Goal: Task Accomplishment & Management: Manage account settings

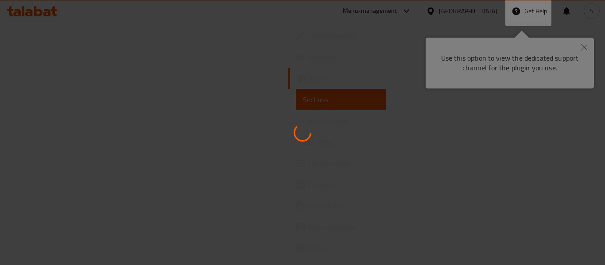
click at [418, 32] on div at bounding box center [302, 132] width 605 height 265
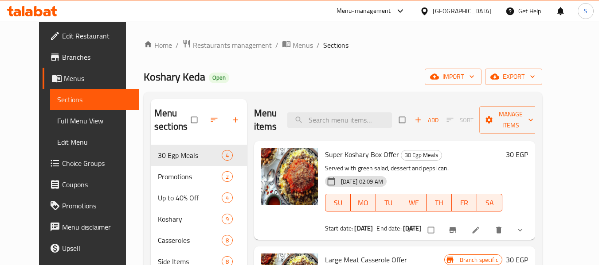
click at [433, 13] on div at bounding box center [426, 11] width 13 height 10
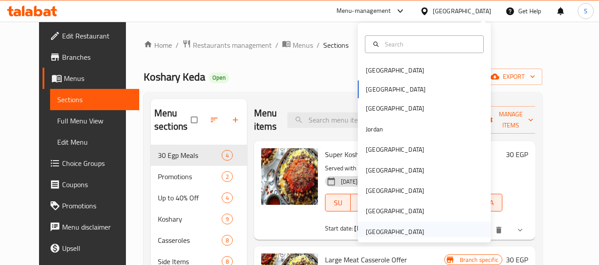
click at [380, 226] on div "United Arab Emirates" at bounding box center [395, 232] width 73 height 20
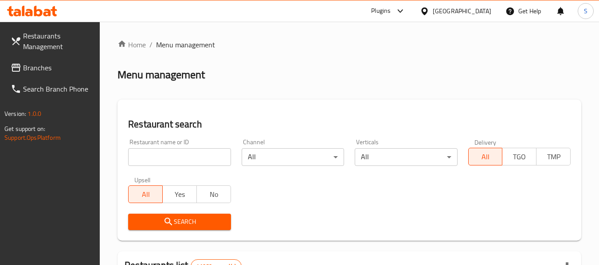
click at [201, 162] on input "search" at bounding box center [179, 157] width 102 height 18
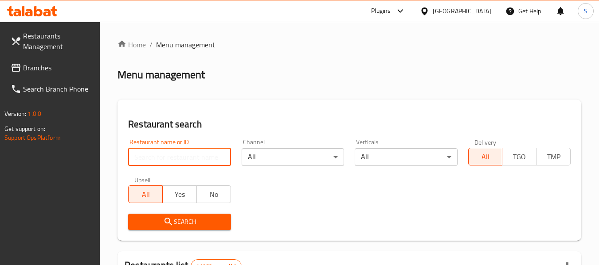
paste input "703148"
type input "703148"
click button "Search" at bounding box center [179, 222] width 102 height 16
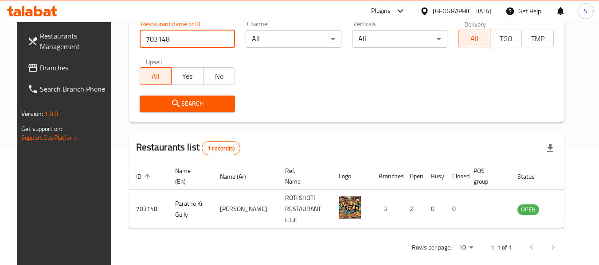
scroll to position [119, 0]
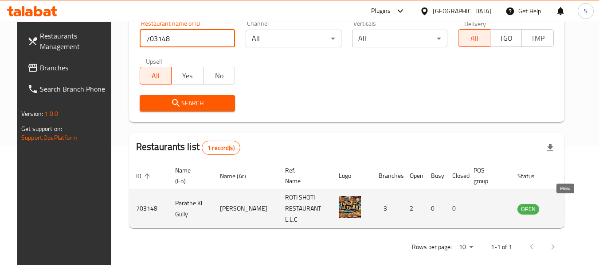
click at [564, 207] on icon "enhanced table" at bounding box center [569, 210] width 10 height 8
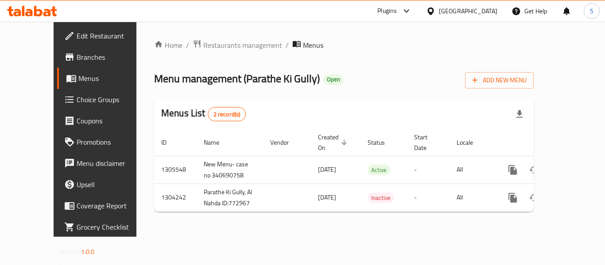
click at [77, 59] on span "Branches" at bounding box center [112, 57] width 71 height 11
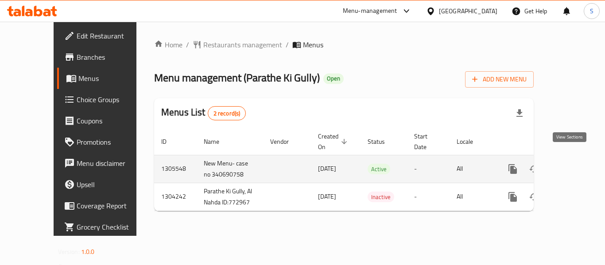
click at [572, 164] on icon "enhanced table" at bounding box center [577, 169] width 11 height 11
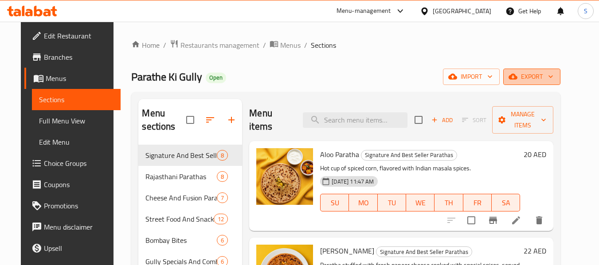
click at [551, 77] on span "export" at bounding box center [531, 76] width 43 height 11
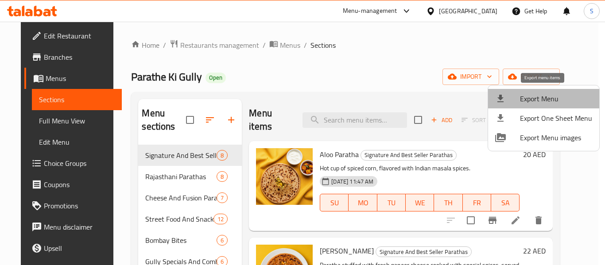
click at [548, 94] on span "Export Menu" at bounding box center [556, 99] width 72 height 11
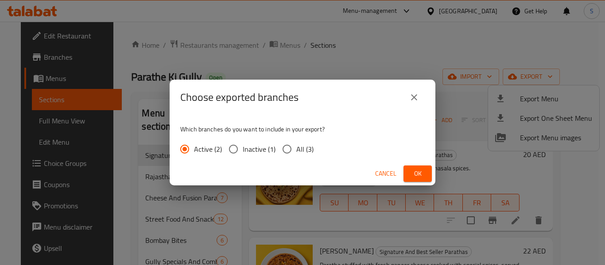
click at [296, 151] on input "All (3)" at bounding box center [287, 149] width 19 height 19
radio input "true"
click at [421, 174] on span "Ok" at bounding box center [418, 173] width 14 height 11
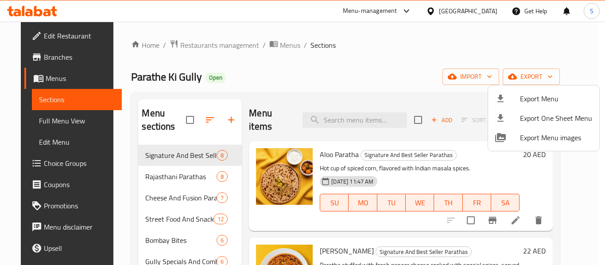
click at [452, 13] on div at bounding box center [302, 132] width 605 height 265
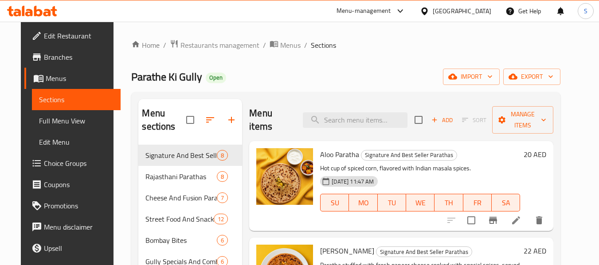
click at [453, 11] on div "[GEOGRAPHIC_DATA]" at bounding box center [462, 11] width 59 height 10
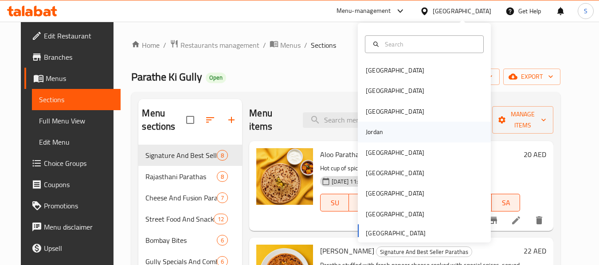
click at [390, 137] on div "Jordan" at bounding box center [424, 132] width 133 height 20
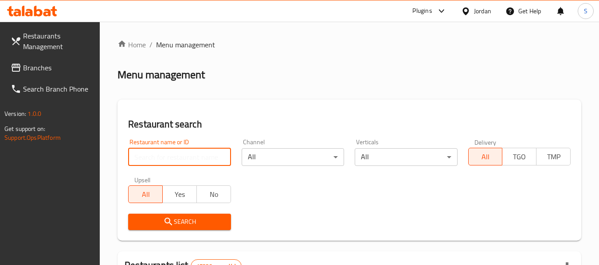
paste input "705190"
type input "705190"
click button "Search" at bounding box center [179, 222] width 102 height 16
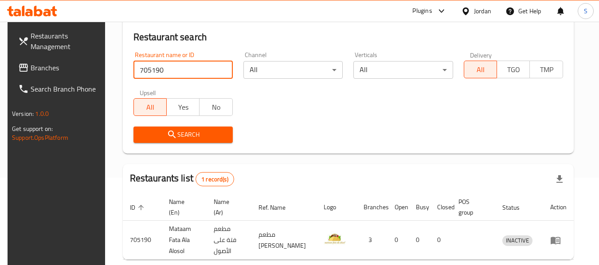
scroll to position [122, 0]
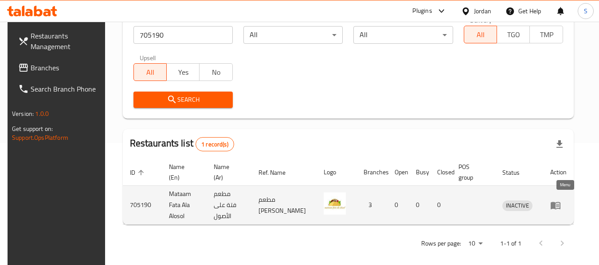
click at [561, 203] on icon "enhanced table" at bounding box center [555, 205] width 11 height 11
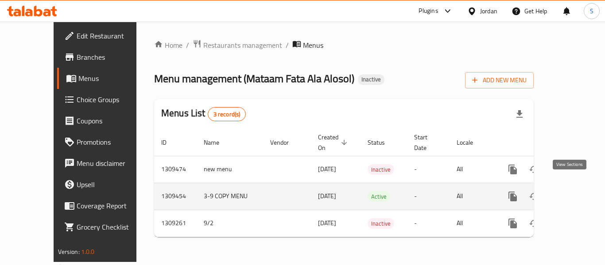
click at [572, 191] on icon "enhanced table" at bounding box center [577, 196] width 11 height 11
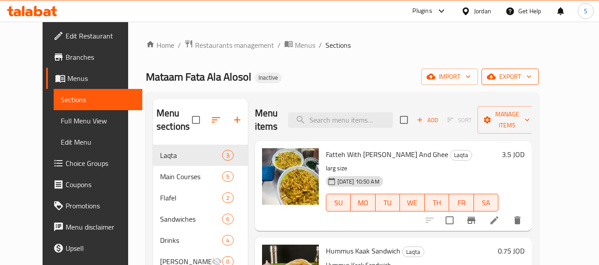
click at [531, 71] on span "export" at bounding box center [509, 76] width 43 height 11
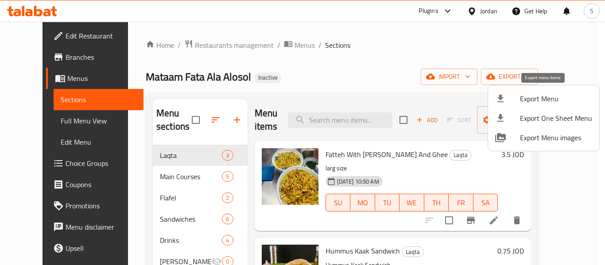
click at [552, 99] on span "Export Menu" at bounding box center [556, 99] width 72 height 11
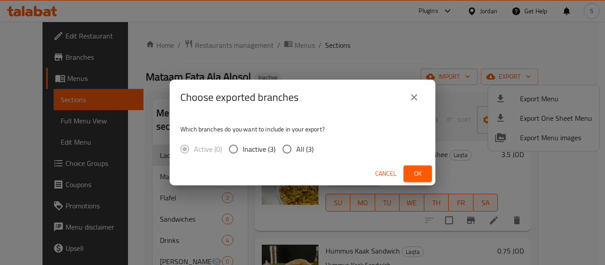
click at [286, 153] on input "All (3)" at bounding box center [287, 149] width 19 height 19
radio input "true"
click at [427, 178] on button "Ok" at bounding box center [418, 174] width 28 height 16
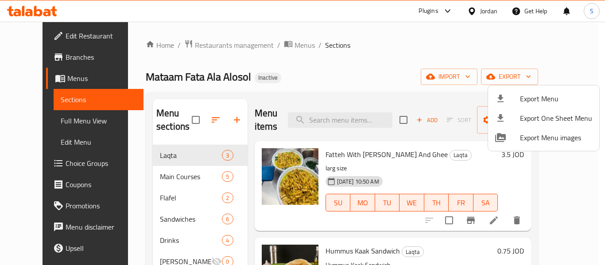
click at [388, 62] on div at bounding box center [302, 132] width 605 height 265
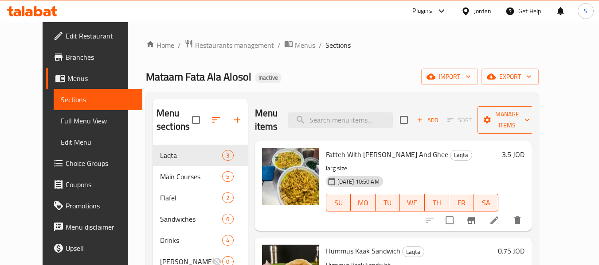
click at [530, 119] on span "Manage items" at bounding box center [506, 120] width 45 height 22
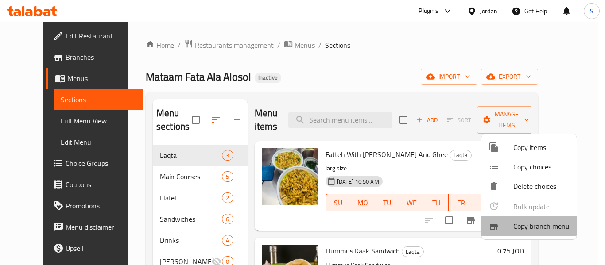
click at [524, 226] on span "Copy branch menu" at bounding box center [542, 226] width 56 height 11
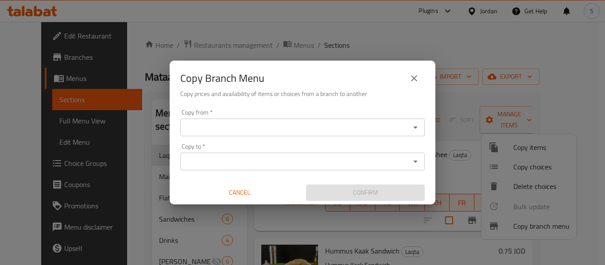
click at [252, 120] on div "Copy from *" at bounding box center [302, 128] width 245 height 18
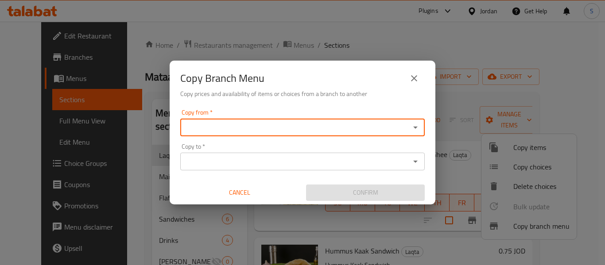
click at [246, 131] on input "Copy from   *" at bounding box center [295, 127] width 225 height 12
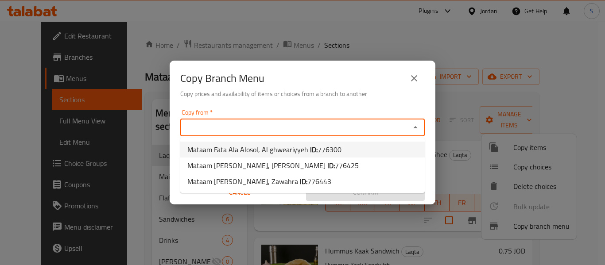
click at [306, 151] on span "Mataam Fata Ala Alosol, Al ghweariyyeh ID: 776300" at bounding box center [264, 149] width 154 height 11
type input "Mataam Fata Ala Alosol, Al ghweariyyeh"
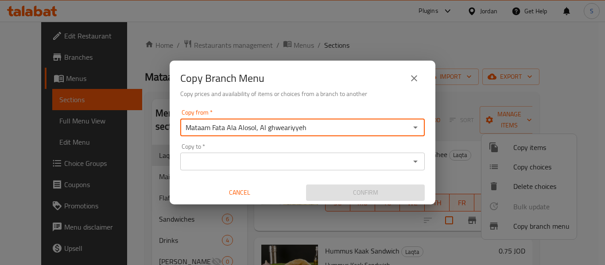
click at [298, 163] on input "Copy to   *" at bounding box center [295, 162] width 225 height 12
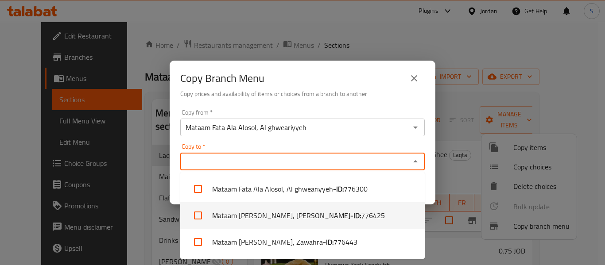
click at [302, 217] on li "Mataam Fata Ala Alosol, Al Ahmad - ID: 776425" at bounding box center [302, 216] width 245 height 27
checkbox input "true"
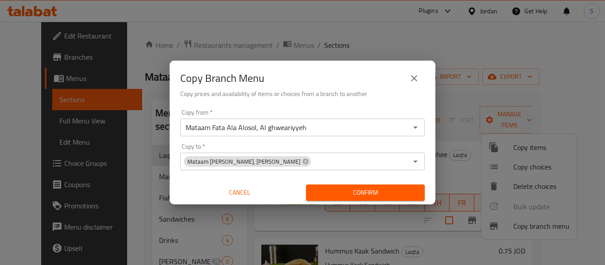
click at [384, 95] on h6 "Copy prices and availability of items or choices from a branch to another" at bounding box center [302, 94] width 245 height 10
click at [362, 194] on span "Confirm" at bounding box center [365, 192] width 105 height 11
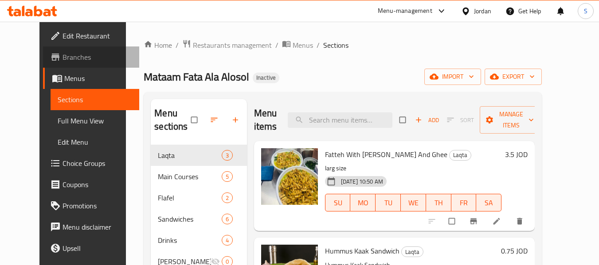
click at [65, 65] on link "Branches" at bounding box center [91, 57] width 97 height 21
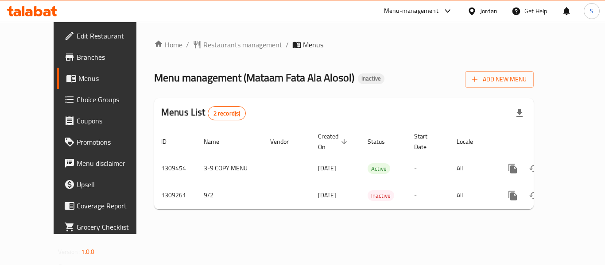
click at [77, 54] on span "Branches" at bounding box center [112, 57] width 71 height 11
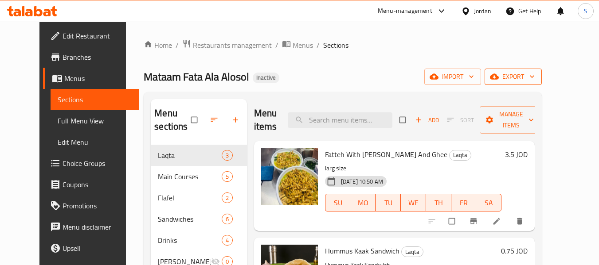
click at [535, 76] on span "export" at bounding box center [513, 76] width 43 height 11
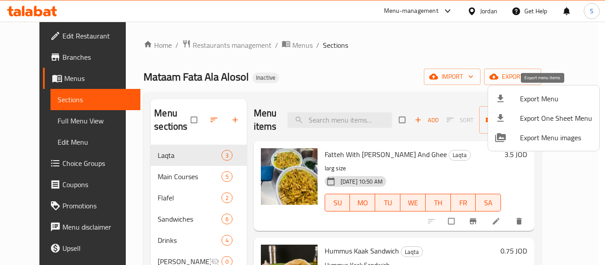
click at [534, 94] on span "Export Menu" at bounding box center [556, 99] width 72 height 11
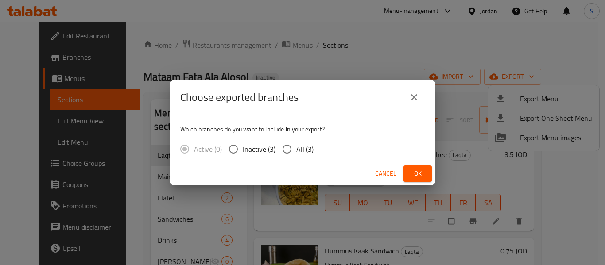
click at [289, 148] on input "All (3)" at bounding box center [287, 149] width 19 height 19
radio input "true"
click at [419, 178] on span "Ok" at bounding box center [418, 173] width 14 height 11
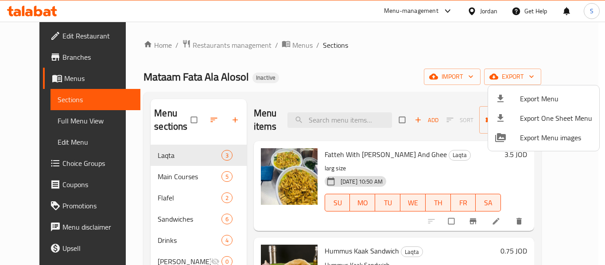
click at [53, 59] on div at bounding box center [302, 132] width 605 height 265
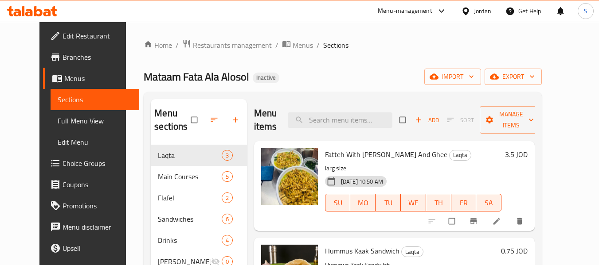
click at [62, 59] on span "Branches" at bounding box center [97, 57] width 70 height 11
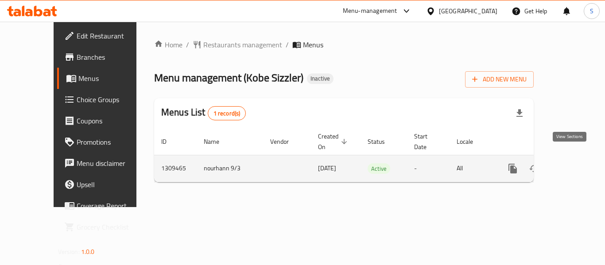
click at [573, 165] on icon "enhanced table" at bounding box center [577, 169] width 8 height 8
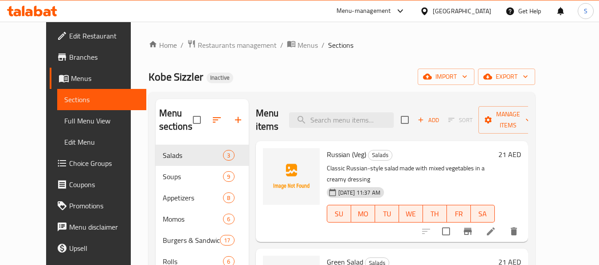
drag, startPoint x: 359, startPoint y: 74, endPoint x: 312, endPoint y: 98, distance: 52.5
click at [359, 74] on div "Kobe Sizzler Inactive import export" at bounding box center [341, 77] width 386 height 16
click at [528, 75] on span "export" at bounding box center [506, 76] width 43 height 11
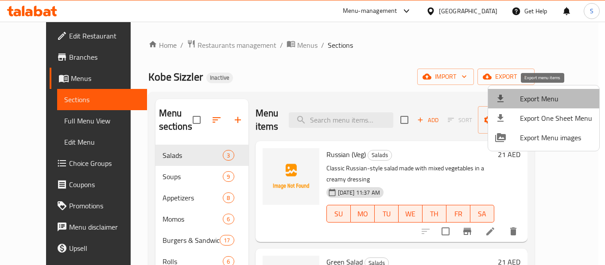
click at [545, 95] on span "Export Menu" at bounding box center [556, 99] width 72 height 11
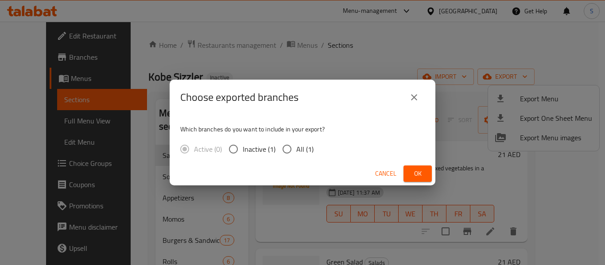
click at [307, 148] on span "All (1)" at bounding box center [305, 149] width 17 height 11
click at [297, 148] on input "All (1)" at bounding box center [287, 149] width 19 height 19
radio input "true"
click at [414, 171] on span "Ok" at bounding box center [418, 173] width 14 height 11
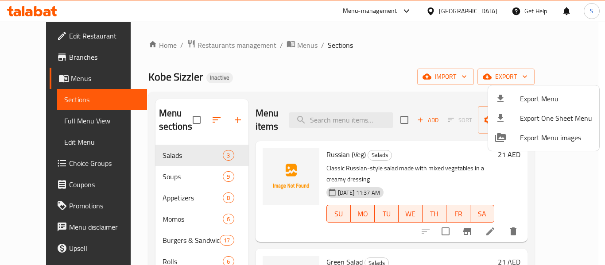
click at [230, 71] on div at bounding box center [302, 132] width 605 height 265
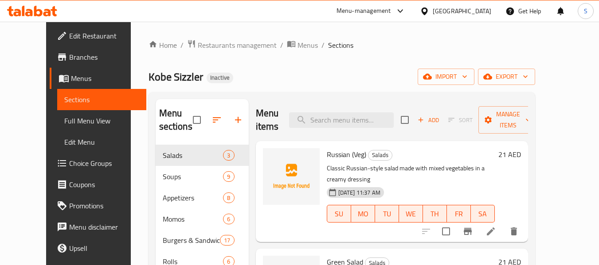
drag, startPoint x: 43, startPoint y: 32, endPoint x: 90, endPoint y: 28, distance: 47.6
click at [69, 32] on span "Edit Restaurant" at bounding box center [104, 36] width 70 height 11
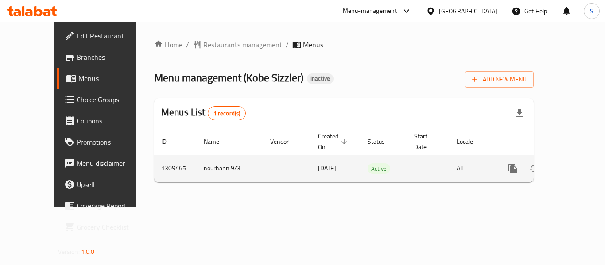
click at [572, 164] on icon "enhanced table" at bounding box center [577, 169] width 11 height 11
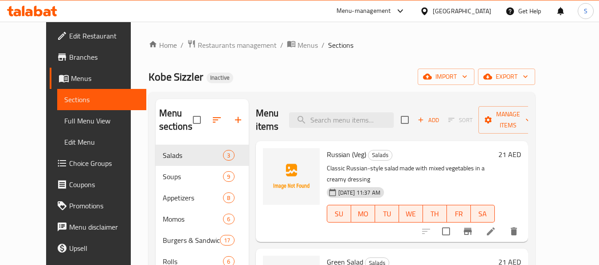
click at [328, 50] on span "Sections" at bounding box center [340, 45] width 25 height 11
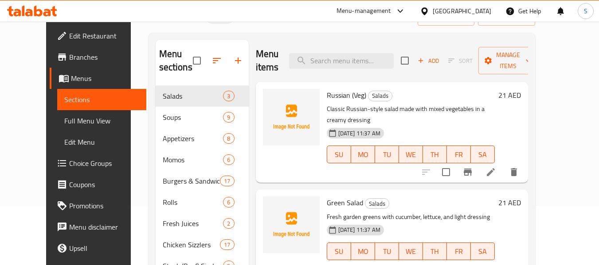
scroll to position [89, 0]
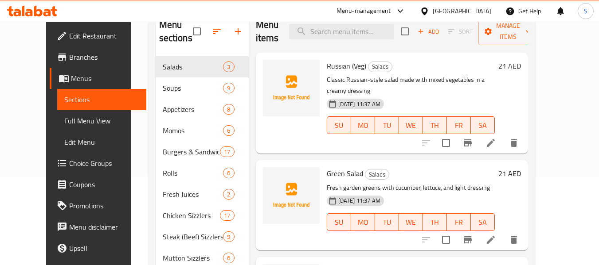
click at [64, 122] on span "Full Menu View" at bounding box center [101, 121] width 75 height 11
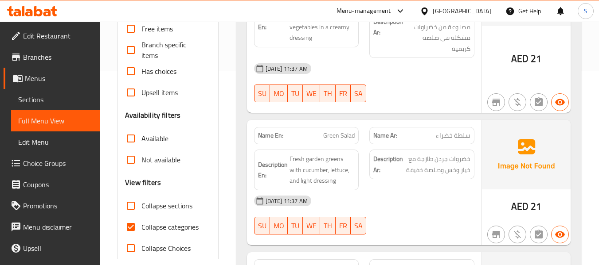
scroll to position [222, 0]
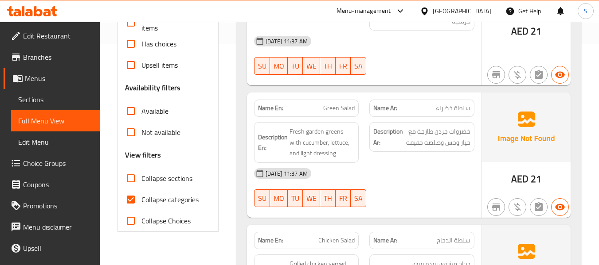
click at [164, 200] on span "Collapse categories" at bounding box center [169, 200] width 57 height 11
click at [141, 200] on input "Collapse categories" at bounding box center [130, 199] width 21 height 21
checkbox input "false"
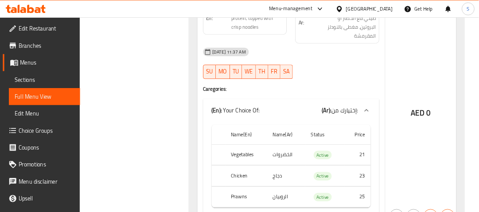
scroll to position [1902, 0]
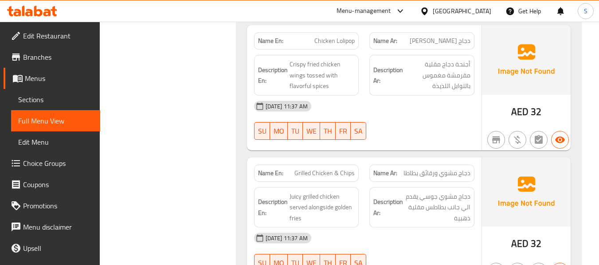
scroll to position [2757, 0]
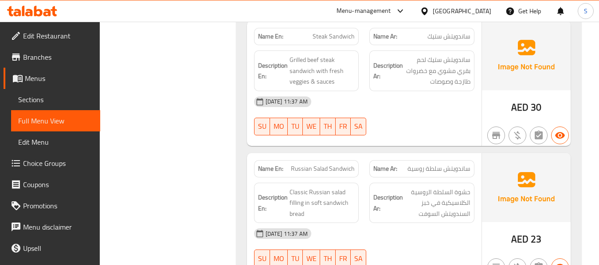
scroll to position [4792, 0]
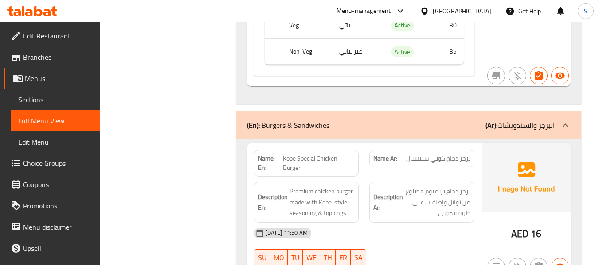
copy span "Kobe Special Chicken Burger"
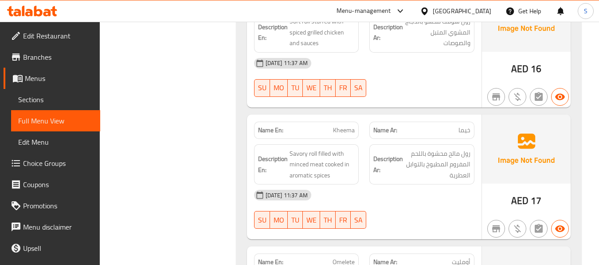
scroll to position [7504, 0]
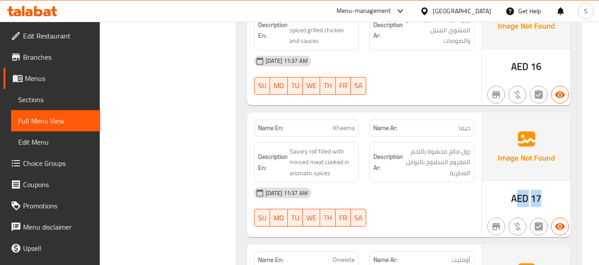
drag, startPoint x: 519, startPoint y: 144, endPoint x: 545, endPoint y: 144, distance: 26.2
copy span "Kheema"
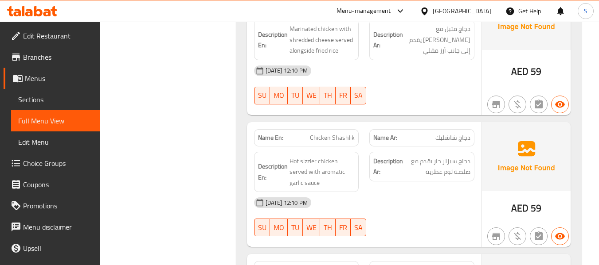
scroll to position [8767, 0]
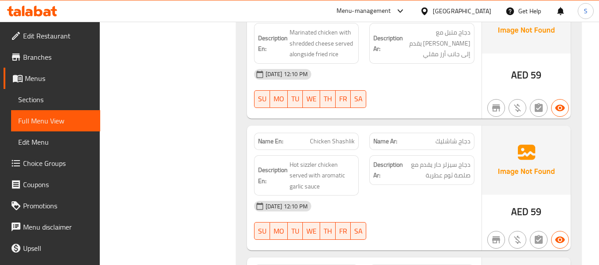
copy span "Chicken Shashlik"
drag, startPoint x: 226, startPoint y: 116, endPoint x: 262, endPoint y: 99, distance: 39.0
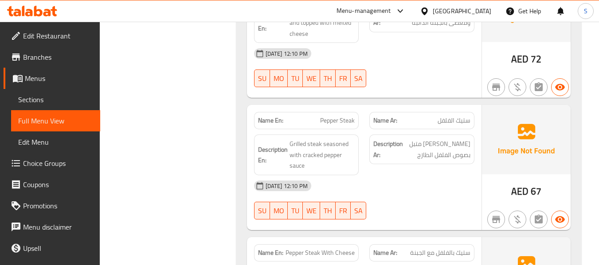
scroll to position [11171, 0]
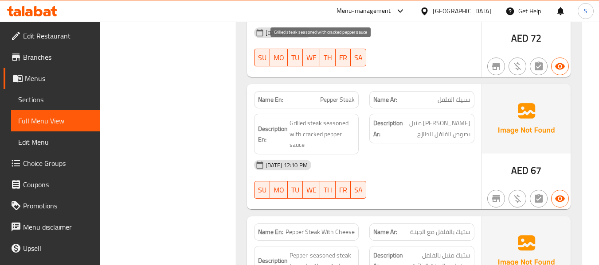
click at [316, 118] on span "Grilled steak seasoned with cracked pepper sauce" at bounding box center [322, 134] width 66 height 33
copy span "cracked"
click at [321, 118] on span "Grilled steak seasoned with cracked pepper sauce" at bounding box center [322, 134] width 66 height 33
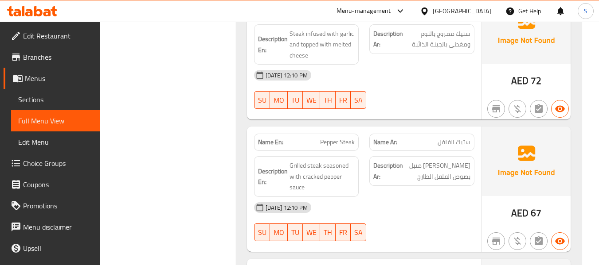
scroll to position [11126, 0]
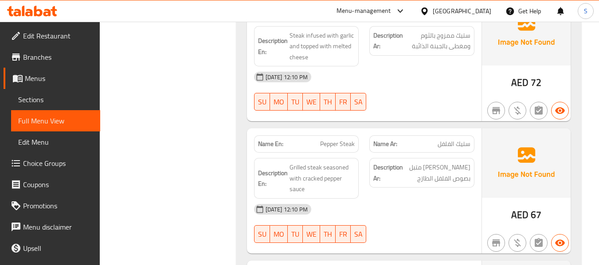
copy span "Pepper Steak"
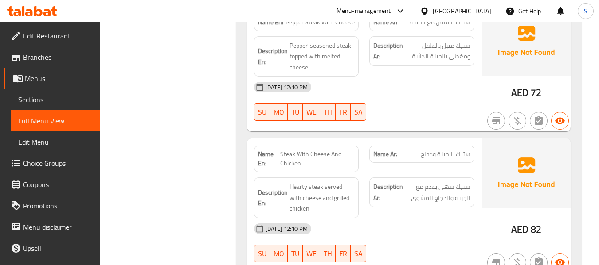
scroll to position [11481, 0]
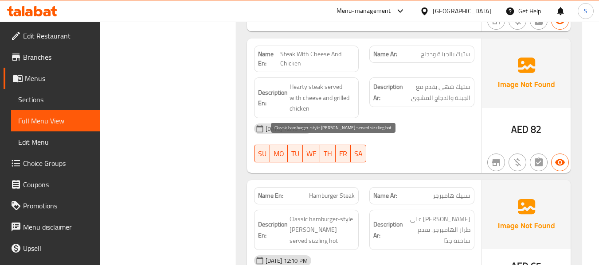
drag, startPoint x: 334, startPoint y: 156, endPoint x: 311, endPoint y: 156, distance: 23.1
click at [333, 214] on span "Classic hamburger-style [PERSON_NAME] served sizzling hot" at bounding box center [322, 230] width 66 height 33
click at [304, 214] on span "Classic hamburger-style [PERSON_NAME] served sizzling hot" at bounding box center [322, 230] width 66 height 33
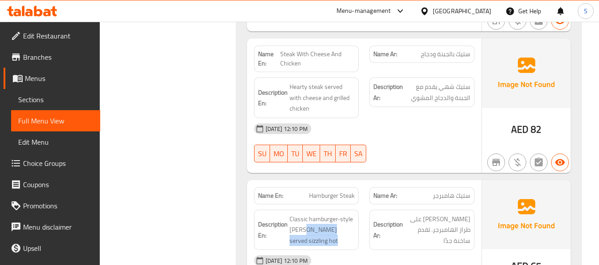
drag, startPoint x: 304, startPoint y: 156, endPoint x: 360, endPoint y: 158, distance: 56.3
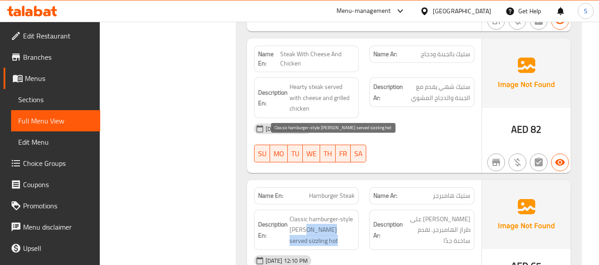
copy span "served sizzling hot"
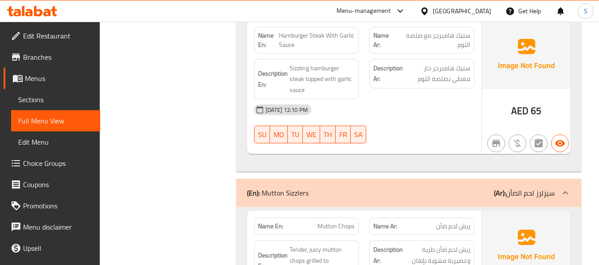
scroll to position [11968, 0]
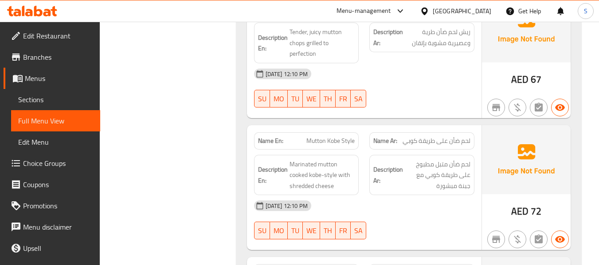
scroll to position [12234, 0]
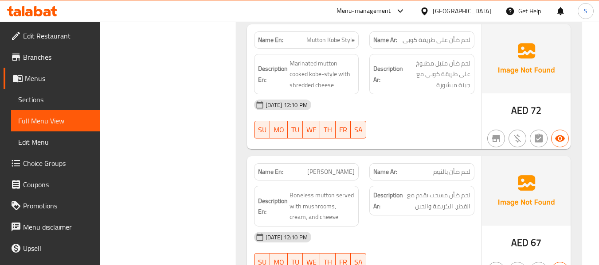
copy span "[PERSON_NAME]"
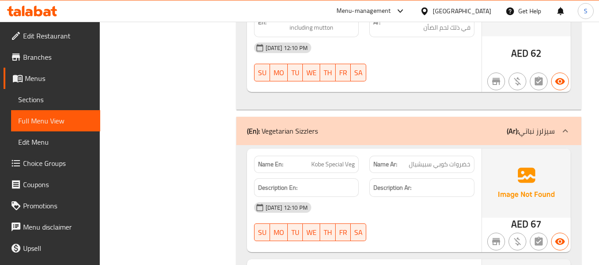
scroll to position [12811, 0]
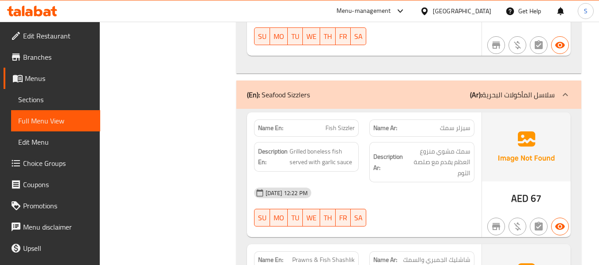
scroll to position [22186, 0]
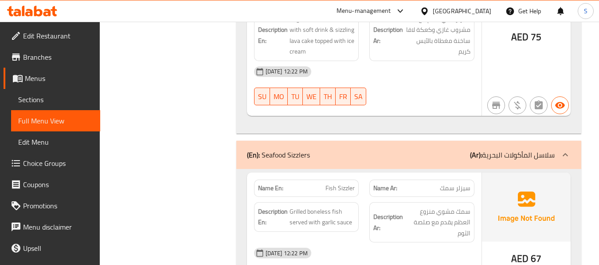
scroll to position [22319, 0]
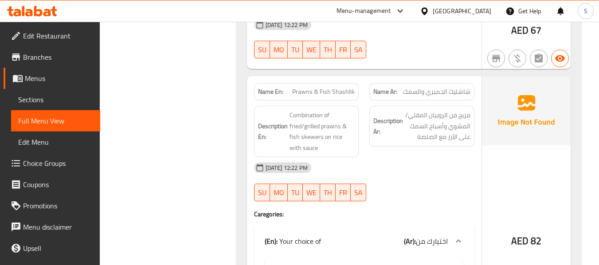
scroll to position [22488, 0]
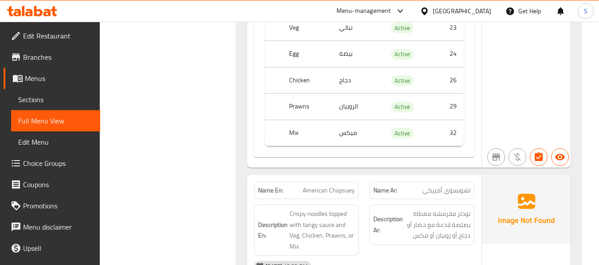
scroll to position [16949, 0]
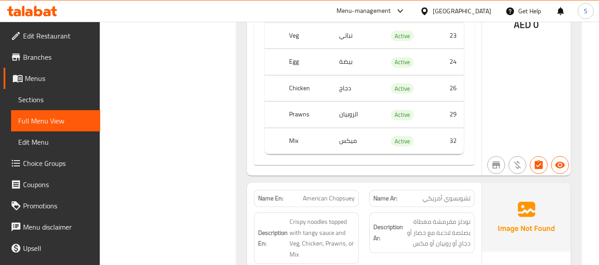
copy span "American Chopsuey"
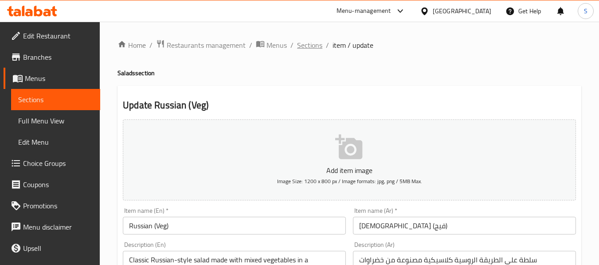
click at [304, 45] on span "Sections" at bounding box center [309, 45] width 25 height 11
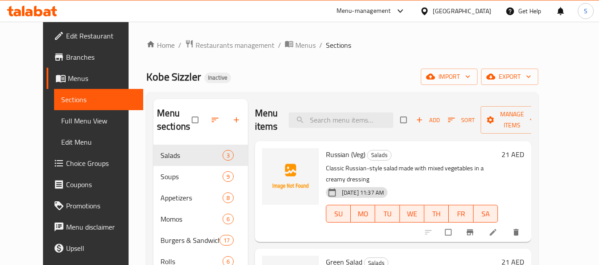
click at [460, 10] on div "[GEOGRAPHIC_DATA]" at bounding box center [462, 11] width 59 height 10
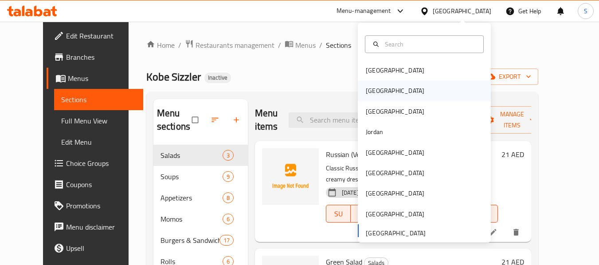
click at [395, 96] on div "[GEOGRAPHIC_DATA]" at bounding box center [424, 91] width 133 height 20
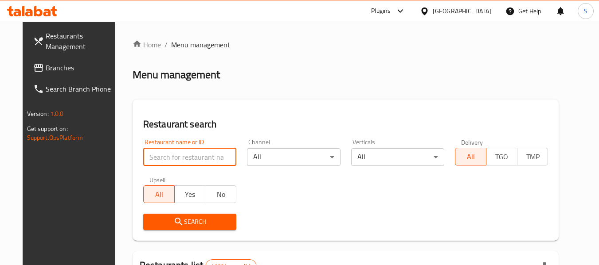
click at [174, 163] on input "search" at bounding box center [189, 157] width 93 height 18
paste input "686788"
type input "686788"
click button "Search" at bounding box center [189, 222] width 93 height 16
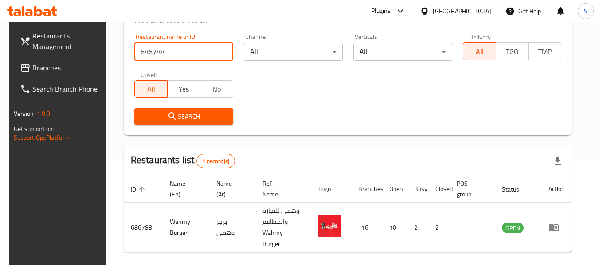
scroll to position [130, 0]
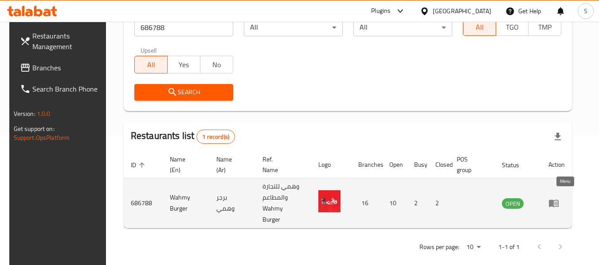
click at [558, 200] on icon "enhanced table" at bounding box center [554, 204] width 10 height 8
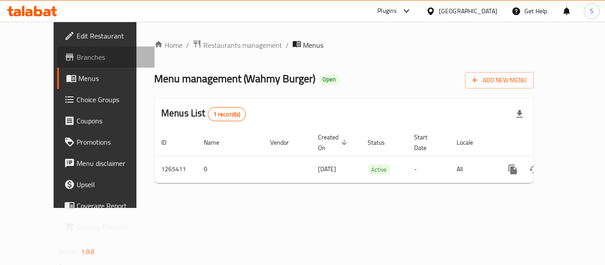
click at [77, 58] on span "Branches" at bounding box center [112, 57] width 71 height 11
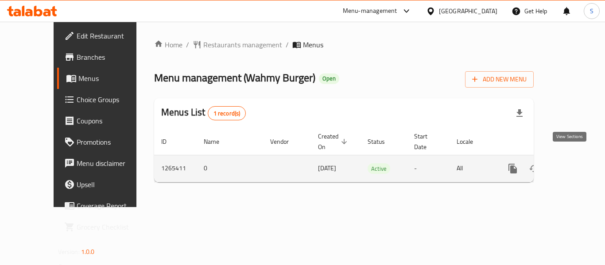
click at [572, 164] on icon "enhanced table" at bounding box center [577, 169] width 11 height 11
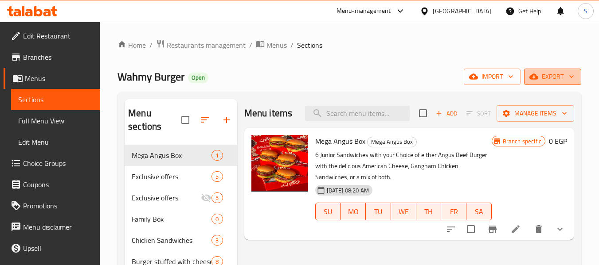
click at [554, 81] on span "export" at bounding box center [552, 76] width 43 height 11
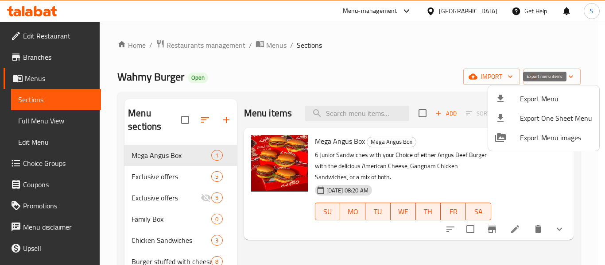
click at [550, 100] on span "Export Menu" at bounding box center [556, 99] width 72 height 11
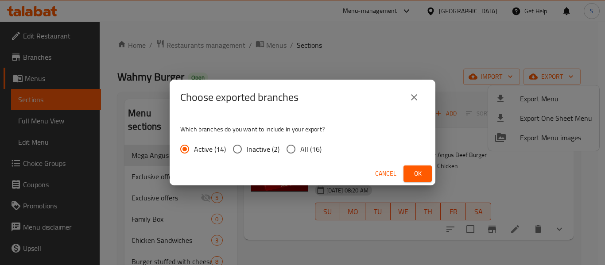
click at [303, 147] on span "All (16)" at bounding box center [311, 149] width 21 height 11
click at [301, 147] on input "All (16)" at bounding box center [291, 149] width 19 height 19
radio input "true"
click at [423, 176] on span "Ok" at bounding box center [418, 173] width 14 height 11
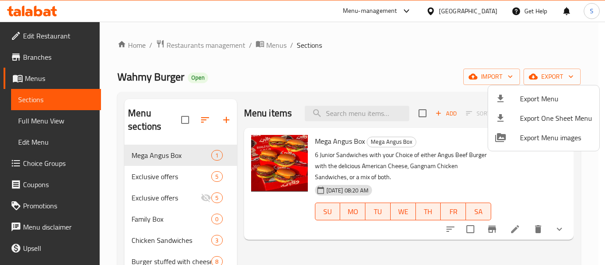
click at [407, 52] on div at bounding box center [302, 132] width 605 height 265
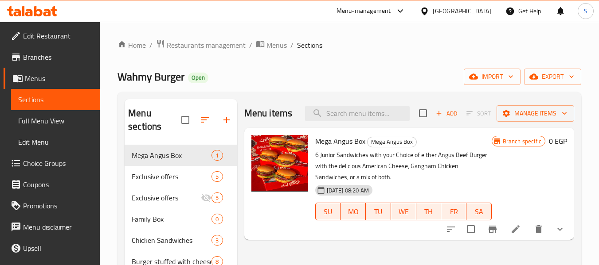
click at [366, 76] on div "Wahmy Burger Open import export" at bounding box center [349, 77] width 464 height 16
click at [544, 82] on button "export" at bounding box center [552, 77] width 57 height 16
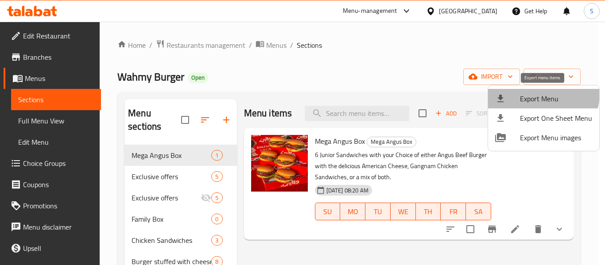
click at [531, 94] on span "Export Menu" at bounding box center [556, 99] width 72 height 11
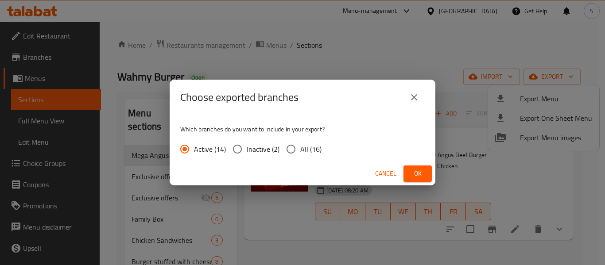
click at [301, 148] on span "All (16)" at bounding box center [311, 149] width 21 height 11
click at [301, 148] on input "All (16)" at bounding box center [291, 149] width 19 height 19
radio input "true"
click at [425, 171] on button "Ok" at bounding box center [418, 174] width 28 height 16
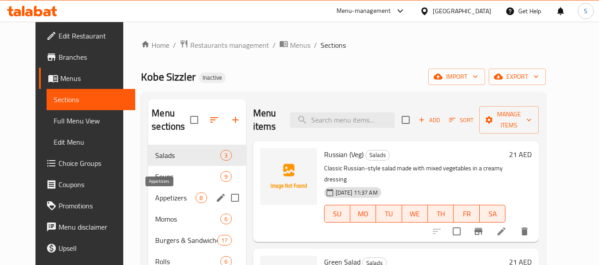
click at [166, 193] on span "Appetizers" at bounding box center [175, 198] width 40 height 11
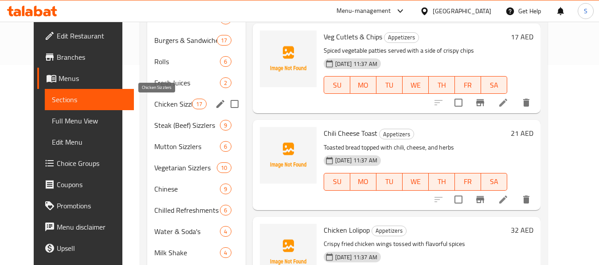
scroll to position [156, 0]
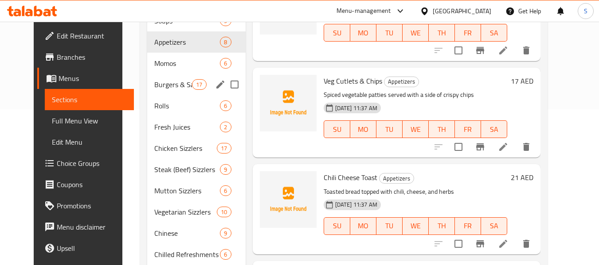
click at [163, 90] on div "Burgers & Sandwiches 17" at bounding box center [196, 84] width 98 height 21
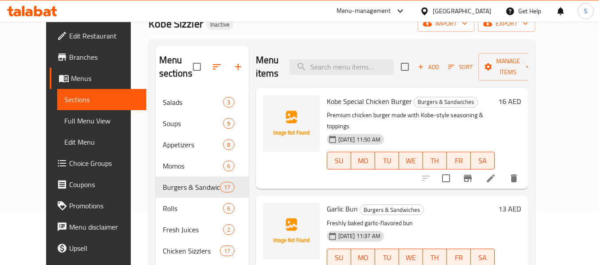
scroll to position [15, 0]
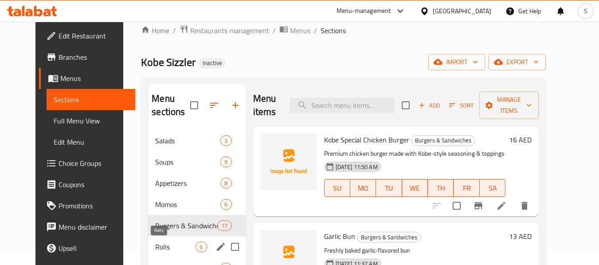
click at [163, 248] on span "Rolls" at bounding box center [175, 247] width 40 height 11
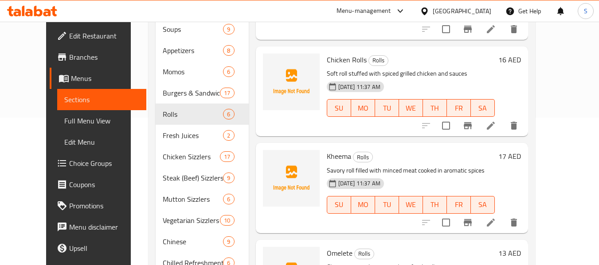
scroll to position [142, 0]
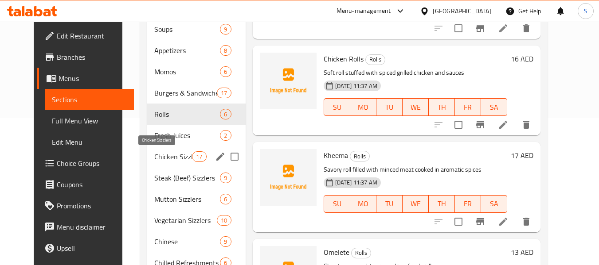
click at [166, 155] on span "Chicken Sizzlers" at bounding box center [173, 157] width 38 height 11
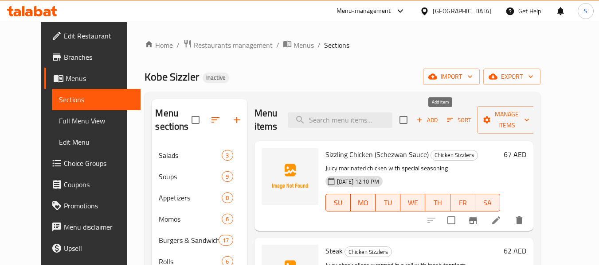
click at [423, 122] on icon "button" at bounding box center [419, 120] width 8 height 8
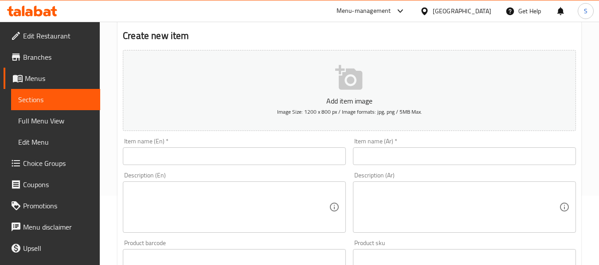
scroll to position [89, 0]
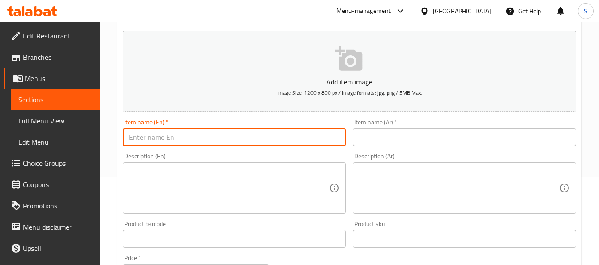
click at [248, 135] on input "text" at bounding box center [234, 138] width 223 height 18
paste input "Kobe Special Chicken"
type input "Kobe Special Chicken"
click at [402, 143] on input "text" at bounding box center [464, 138] width 223 height 18
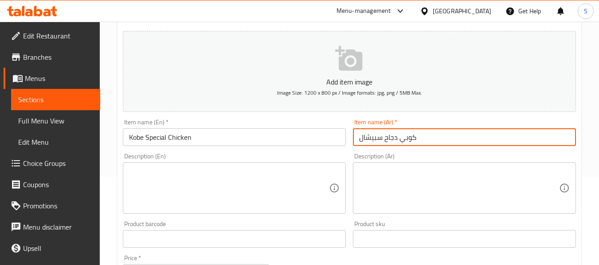
type input "كوبي دجاح سبيشال"
click at [255, 174] on textarea at bounding box center [229, 189] width 200 height 42
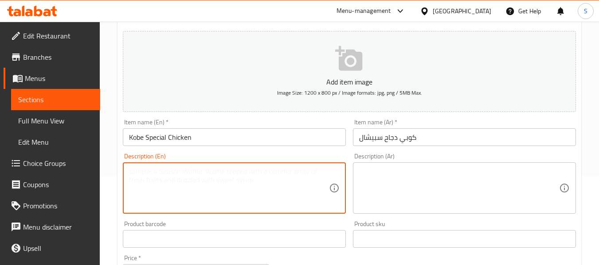
paste textarea "Juicy marinated chicken with special seasoning"
type textarea "Juicy marinated chicken with special seasoning"
click at [416, 173] on textarea at bounding box center [459, 189] width 200 height 42
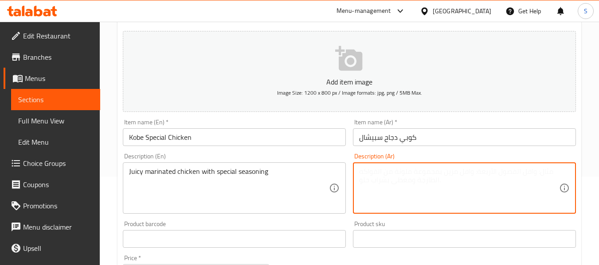
paste textarea "دجاج متبل طري مع توابل خاصة"
type textarea "دجاج متبل طري مع توابل خاصة"
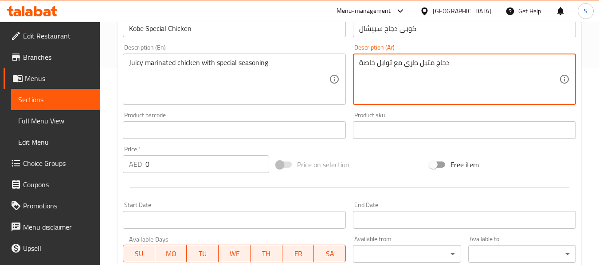
scroll to position [222, 0]
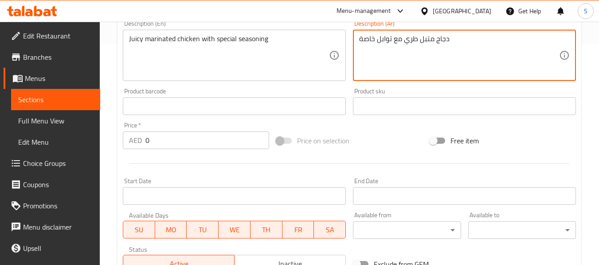
click at [203, 146] on input "0" at bounding box center [207, 141] width 124 height 18
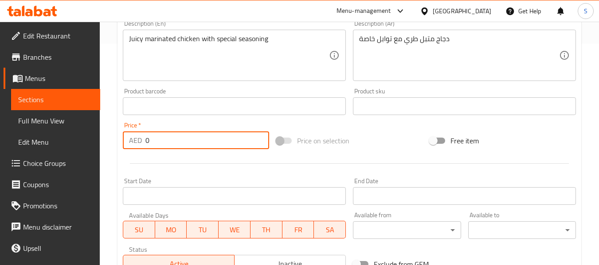
click at [203, 146] on input "0" at bounding box center [207, 141] width 124 height 18
click at [203, 146] on input "3" at bounding box center [207, 141] width 124 height 18
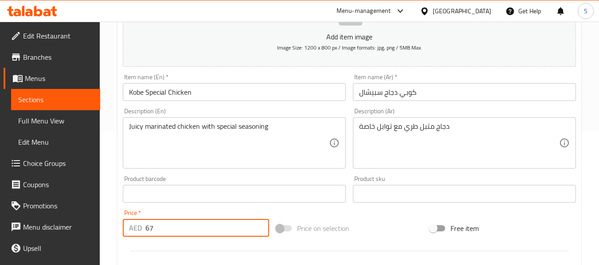
scroll to position [133, 0]
type input "67"
click at [253, 90] on input "Kobe Special Chicken" at bounding box center [234, 93] width 223 height 18
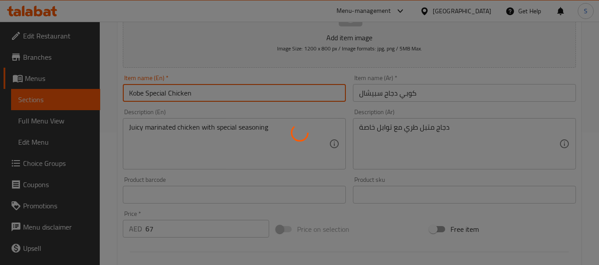
type input "0"
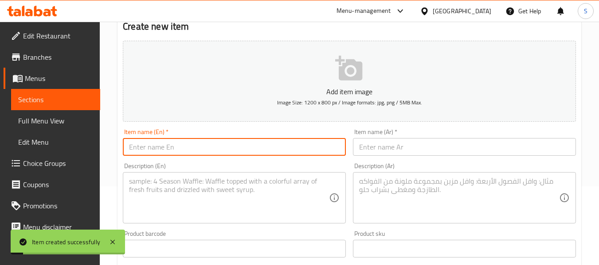
scroll to position [0, 0]
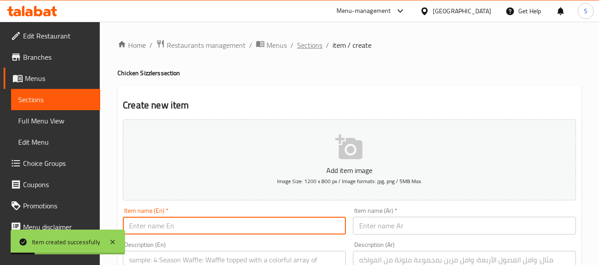
click at [318, 47] on span "Sections" at bounding box center [309, 45] width 25 height 11
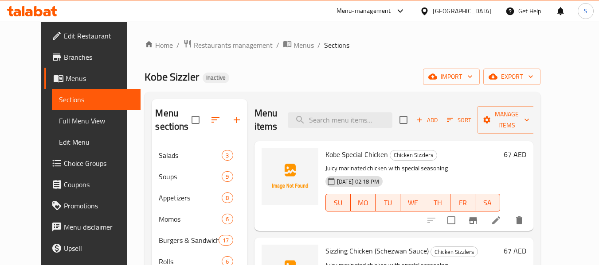
scroll to position [302, 0]
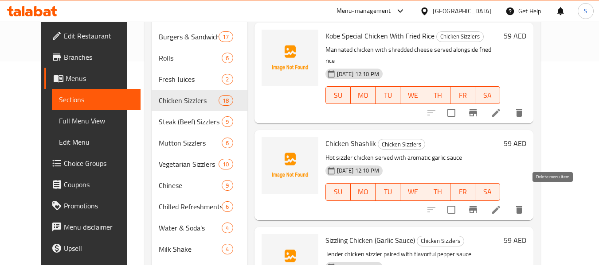
click at [522, 206] on icon "delete" at bounding box center [519, 210] width 6 height 8
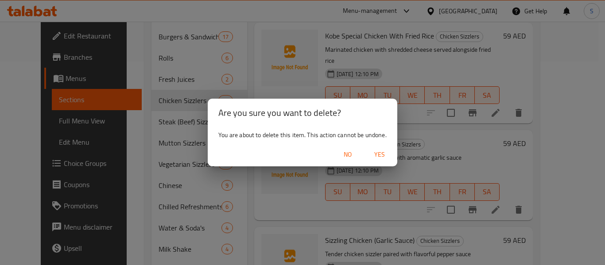
click at [386, 154] on span "Yes" at bounding box center [379, 154] width 21 height 11
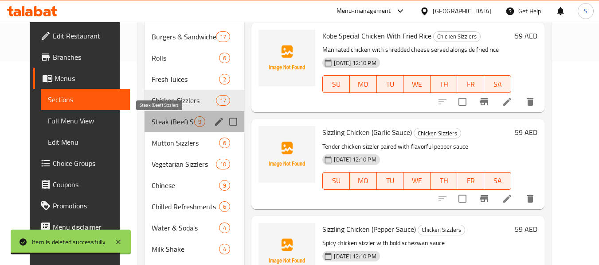
click at [170, 125] on span "Steak (Beef) Sizzlers" at bounding box center [173, 122] width 43 height 11
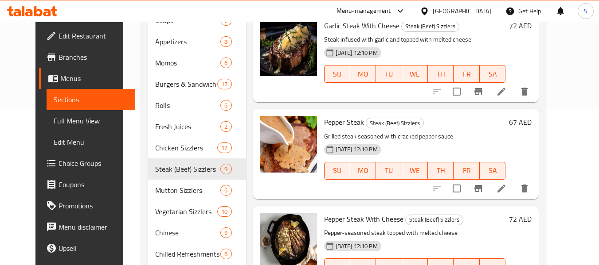
scroll to position [156, 0]
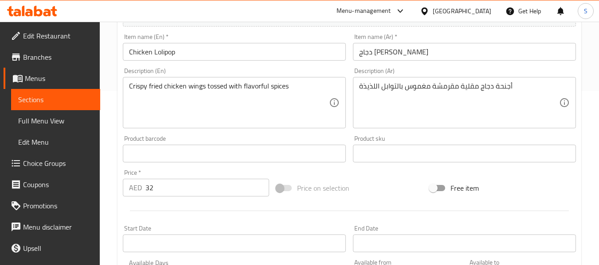
scroll to position [177, 0]
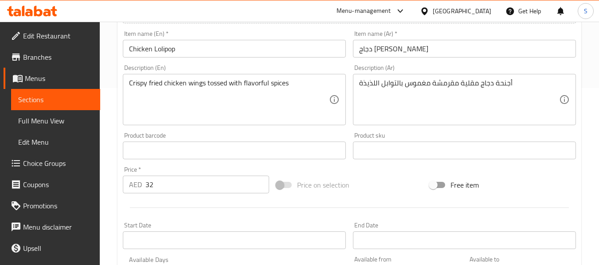
click at [202, 188] on input "32" at bounding box center [207, 185] width 124 height 18
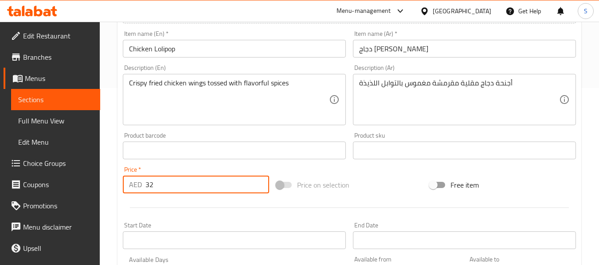
click at [202, 188] on input "32" at bounding box center [207, 185] width 124 height 18
type input "26"
click at [242, 44] on input "Chicken Lolipop" at bounding box center [234, 49] width 223 height 18
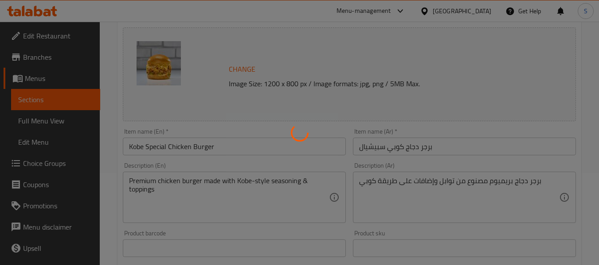
scroll to position [177, 0]
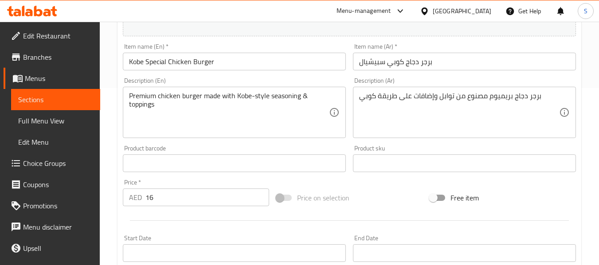
click at [178, 201] on input "16" at bounding box center [207, 198] width 124 height 18
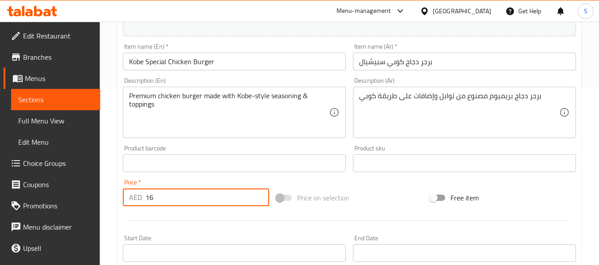
click at [178, 201] on input "16" at bounding box center [207, 198] width 124 height 18
type input "26"
click at [216, 65] on input "Kobe Special Chicken Burger" at bounding box center [234, 62] width 223 height 18
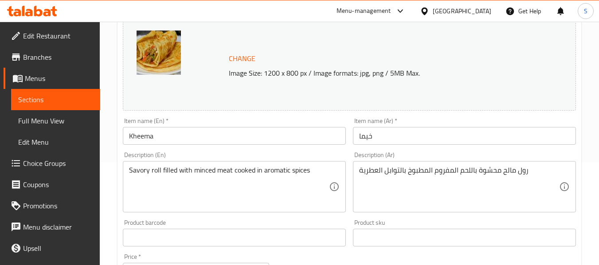
scroll to position [133, 0]
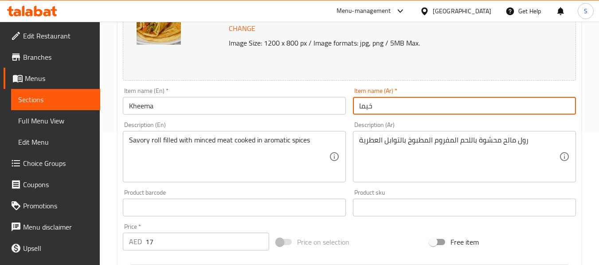
drag, startPoint x: 368, startPoint y: 104, endPoint x: 373, endPoint y: 104, distance: 4.9
click at [373, 104] on input "خيما" at bounding box center [464, 106] width 223 height 18
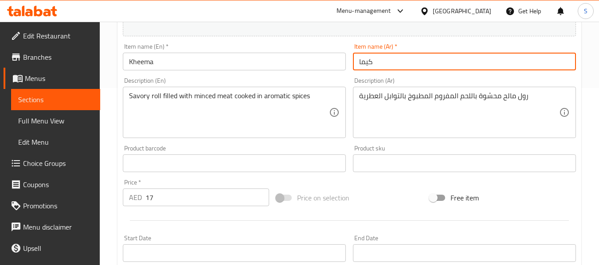
type input "كيما"
click at [183, 198] on input "17" at bounding box center [207, 198] width 124 height 18
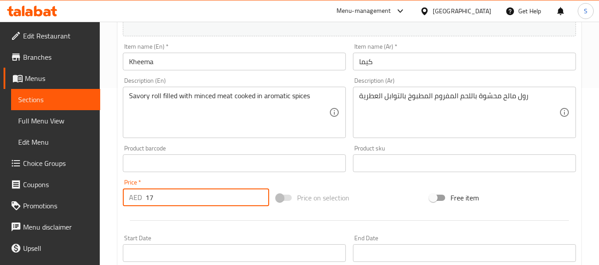
click at [183, 198] on input "17" at bounding box center [207, 198] width 124 height 18
type input "16"
click at [219, 64] on input "Kheema" at bounding box center [234, 62] width 223 height 18
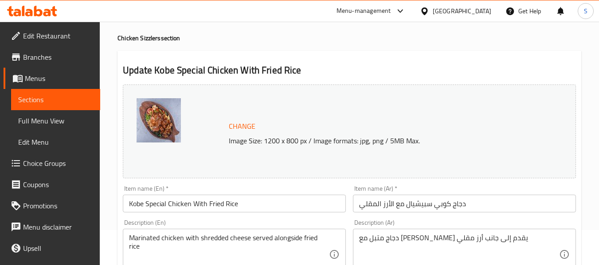
scroll to position [177, 0]
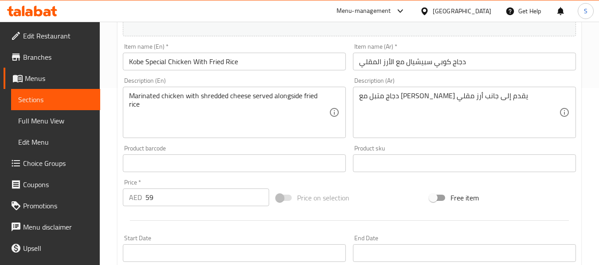
click at [177, 200] on input "59" at bounding box center [207, 198] width 124 height 18
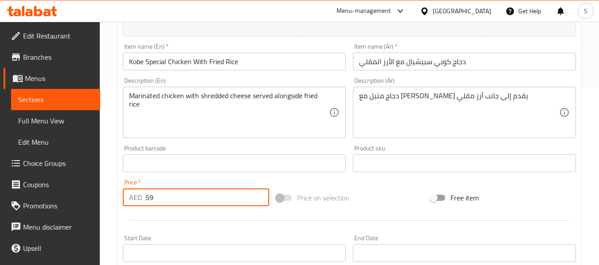
click at [177, 200] on input "59" at bounding box center [207, 198] width 124 height 18
type input "72"
click at [249, 64] on input "Kobe Special Chicken With Fried Rice" at bounding box center [234, 62] width 223 height 18
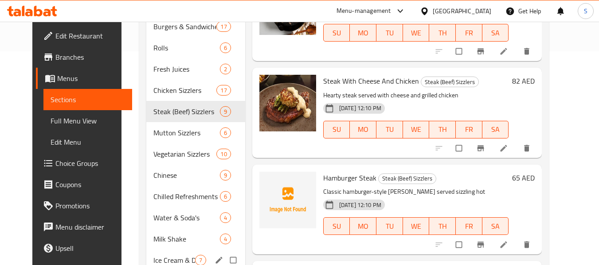
scroll to position [200, 0]
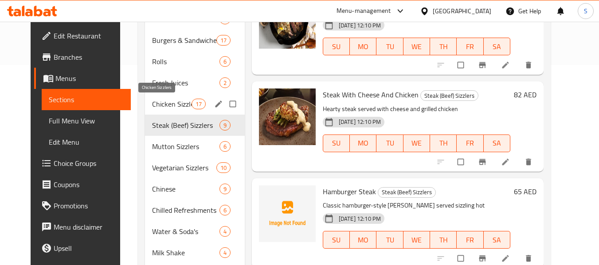
click at [170, 108] on span "Chicken Sizzlers" at bounding box center [171, 104] width 39 height 11
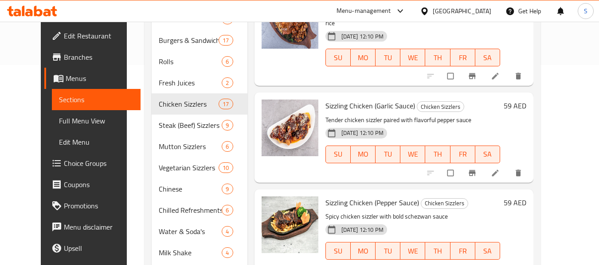
scroll to position [333, 0]
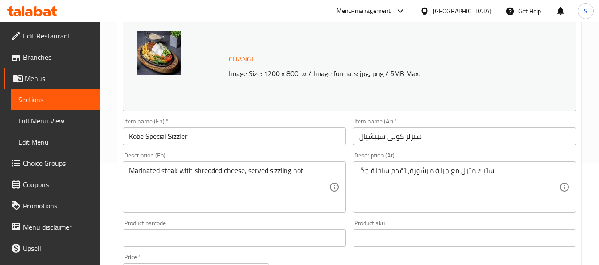
scroll to position [133, 0]
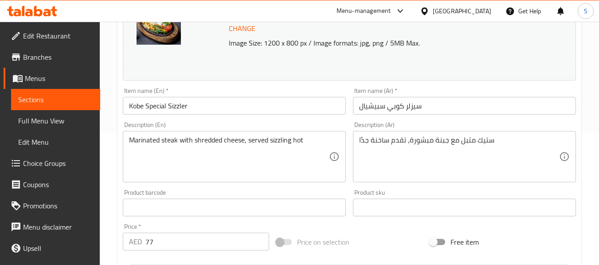
click at [362, 142] on textarea "ستيك متبل مع جبنة مبشورة، تقدم ساخنة جدًا" at bounding box center [459, 157] width 200 height 42
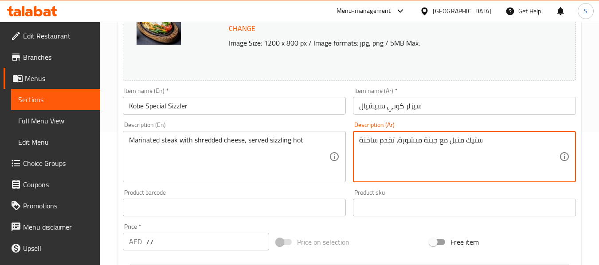
click at [377, 139] on textarea "ستيك متبل مع جبنة مبشورة، تقدم ساخنة" at bounding box center [459, 157] width 200 height 42
click at [386, 143] on textarea "ستيك متبل مع جبنة مبشورة، تقدم سيزلمج ساخنة" at bounding box center [459, 157] width 200 height 42
type textarea "ستيك متبل مع جبنة مبشورة، تقدم سيزلنج ساخنة"
click at [460, 108] on input "سيزلر كوبي سبيشيال" at bounding box center [464, 106] width 223 height 18
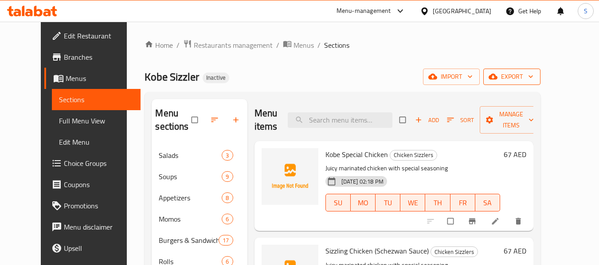
click at [533, 75] on span "export" at bounding box center [511, 76] width 43 height 11
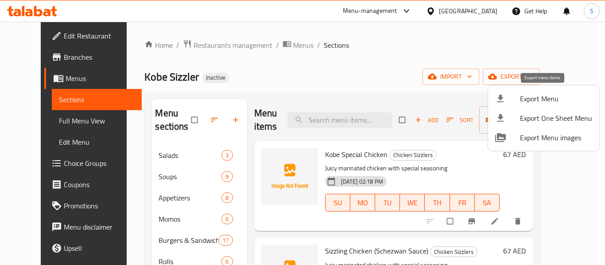
click at [531, 94] on span "Export Menu" at bounding box center [556, 99] width 72 height 11
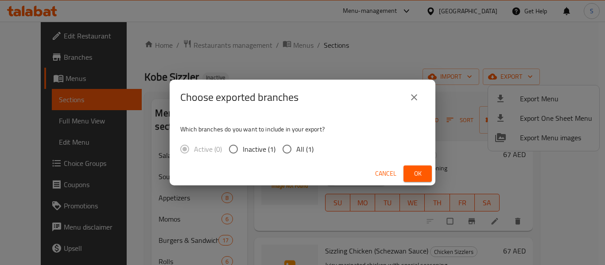
click at [284, 151] on input "All (1)" at bounding box center [287, 149] width 19 height 19
radio input "true"
click at [410, 171] on button "Ok" at bounding box center [418, 174] width 28 height 16
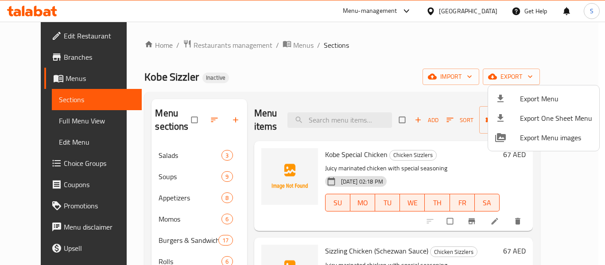
click at [261, 71] on div at bounding box center [302, 132] width 605 height 265
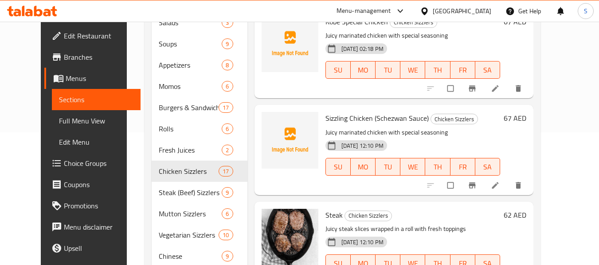
scroll to position [177, 0]
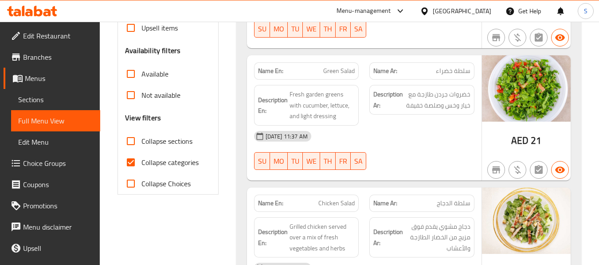
scroll to position [266, 0]
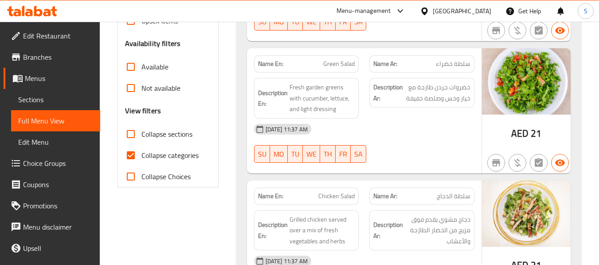
drag, startPoint x: 141, startPoint y: 153, endPoint x: 153, endPoint y: 133, distance: 24.0
click at [141, 153] on input "Collapse categories" at bounding box center [130, 155] width 21 height 21
checkbox input "false"
click at [153, 133] on span "Collapse sections" at bounding box center [166, 134] width 51 height 11
click at [141, 133] on input "Collapse sections" at bounding box center [130, 134] width 21 height 21
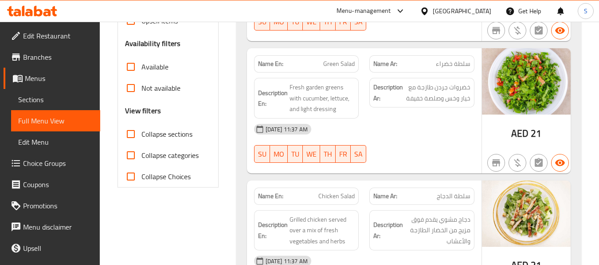
checkbox input "true"
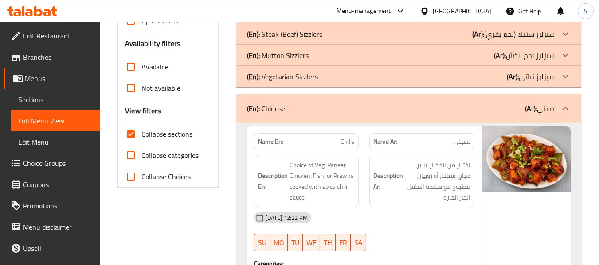
scroll to position [222, 0]
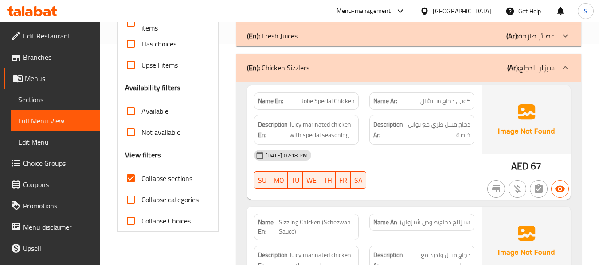
scroll to position [133, 0]
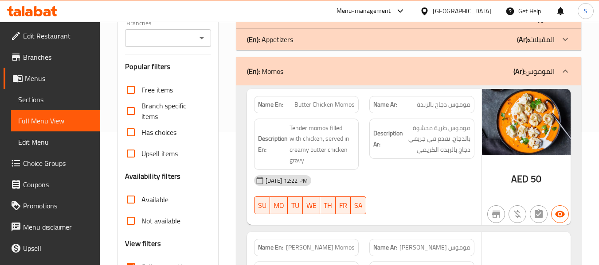
scroll to position [89, 0]
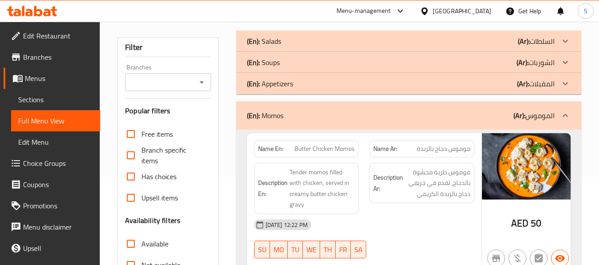
click at [296, 47] on div "(En): Appetizers (Ar): المقبلات" at bounding box center [401, 41] width 308 height 11
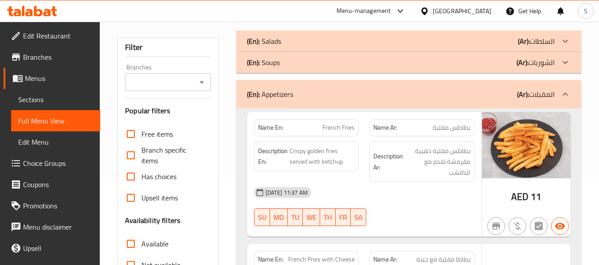
click at [297, 47] on div "(En): Soups (Ar): الشوربات" at bounding box center [401, 41] width 308 height 11
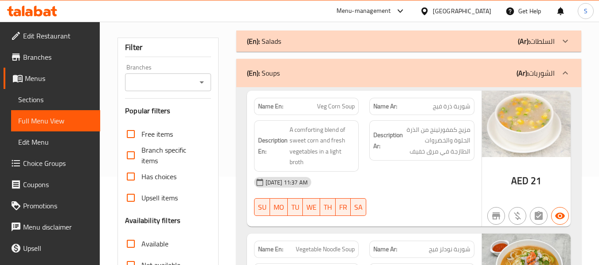
click at [297, 43] on div "(En): Salads (Ar): السلطات" at bounding box center [401, 41] width 308 height 11
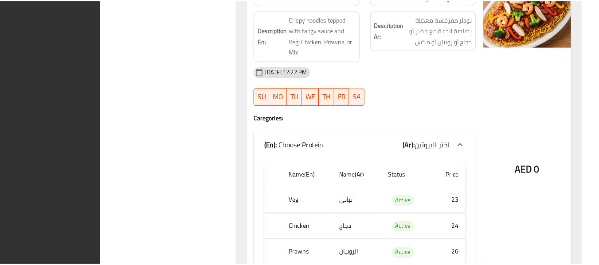
scroll to position [16915, 0]
